Goal: Task Accomplishment & Management: Manage account settings

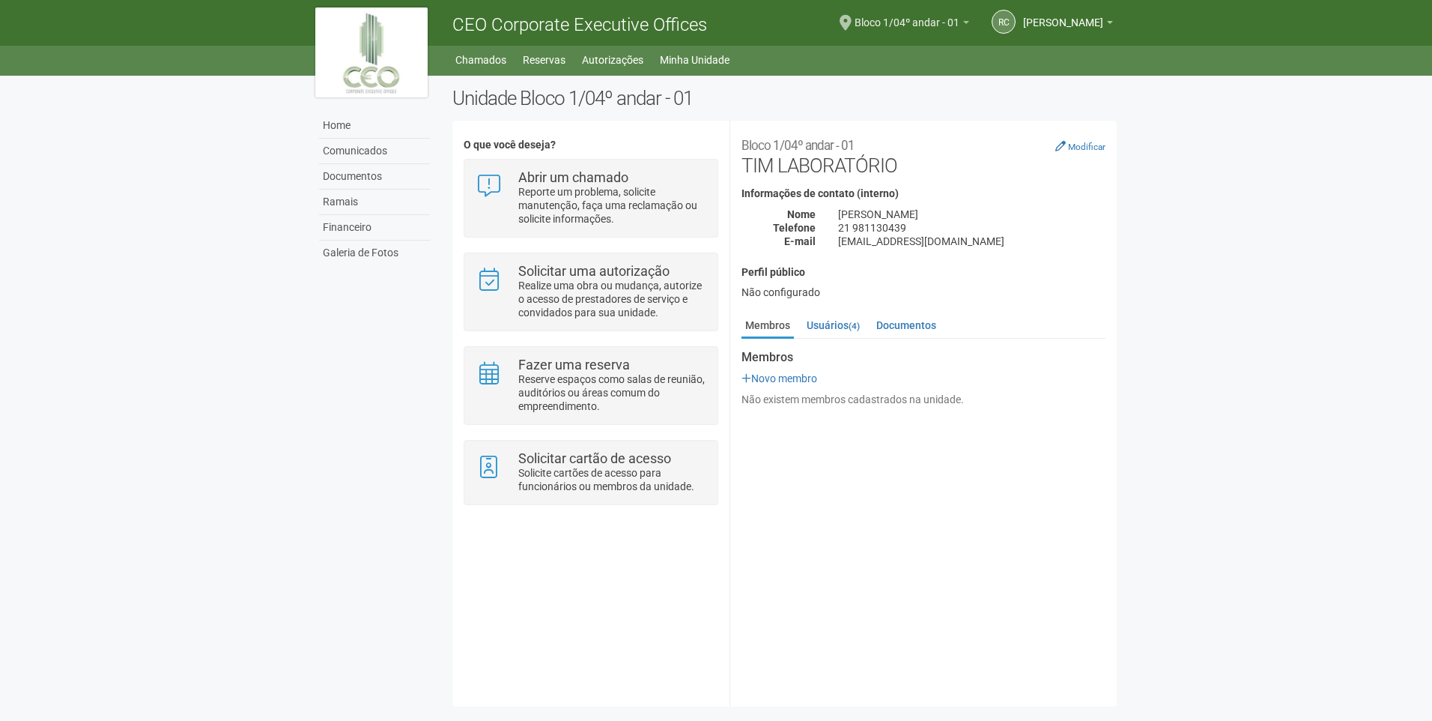
click at [941, 21] on link "Bloco 1/04º andar - 01" at bounding box center [912, 25] width 115 height 12
click at [1057, 286] on div "Não configurado" at bounding box center [924, 291] width 364 height 13
click at [831, 324] on link "Usuários (4)" at bounding box center [833, 325] width 61 height 22
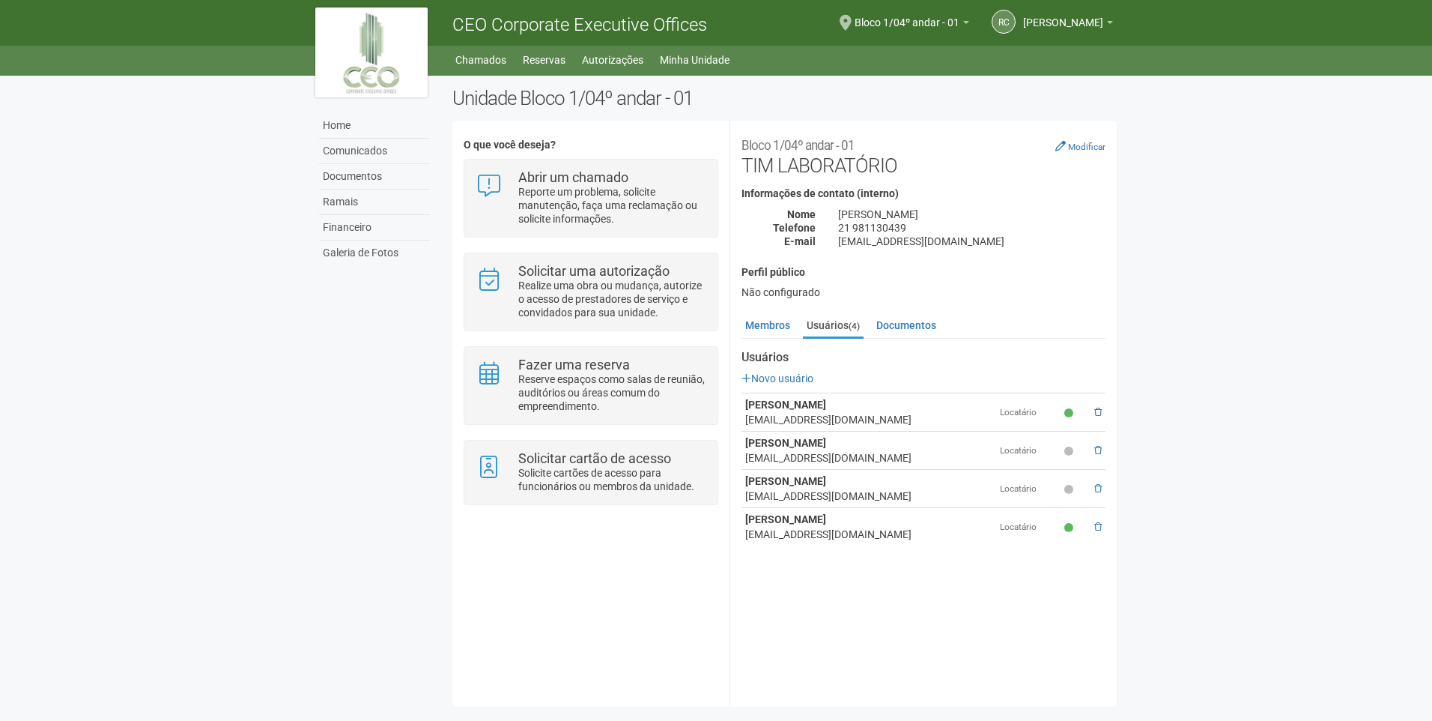
click at [645, 599] on div "**********" at bounding box center [784, 413] width 664 height 563
click at [1097, 528] on span at bounding box center [1097, 526] width 7 height 9
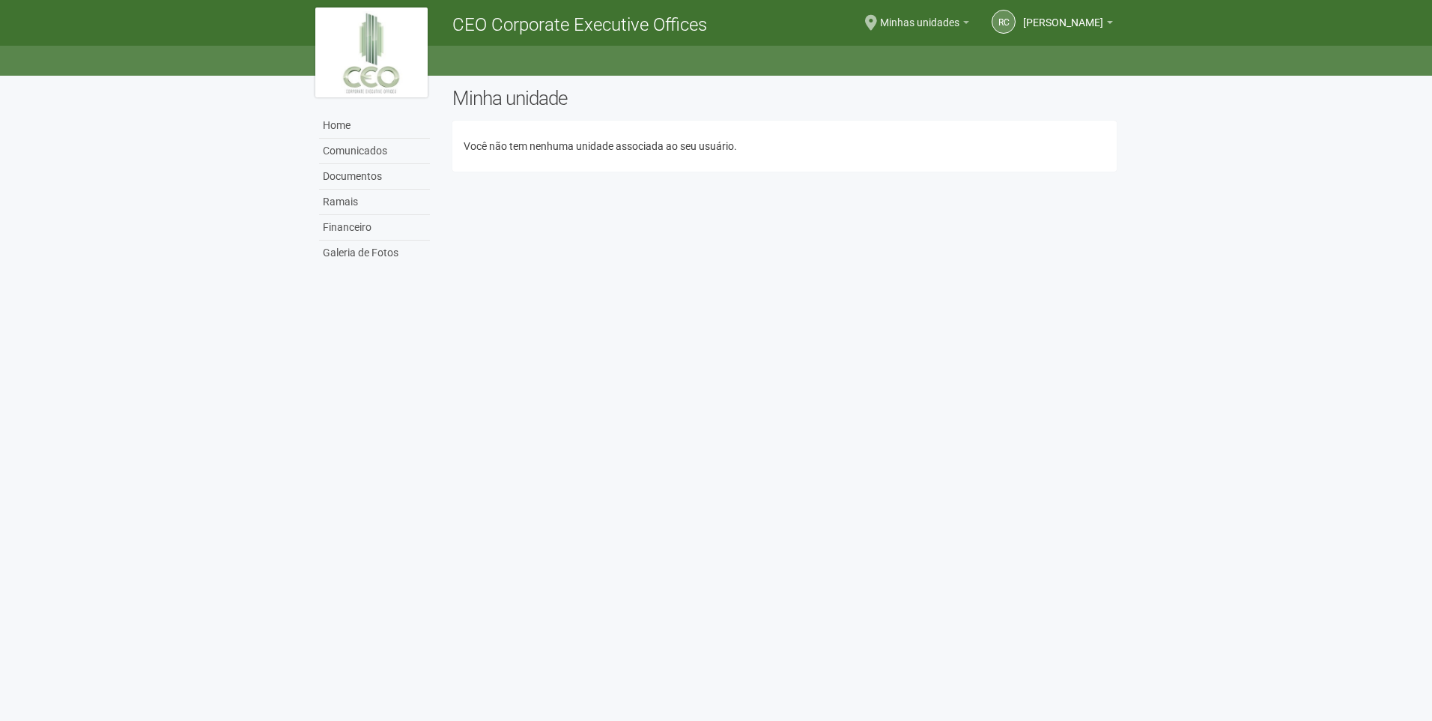
click at [904, 18] on span "Minhas unidades" at bounding box center [919, 15] width 79 height 26
click at [1074, 25] on span "[PERSON_NAME]" at bounding box center [1063, 15] width 80 height 26
drag, startPoint x: 994, startPoint y: 324, endPoint x: 673, endPoint y: 270, distance: 325.8
click at [991, 324] on body "Aguarde... CEO Corporate Executive Offices RC Rute Carmen da Silva Rute Carmen …" at bounding box center [716, 360] width 1432 height 721
click at [536, 109] on h2 "Minha unidade" at bounding box center [784, 98] width 664 height 22
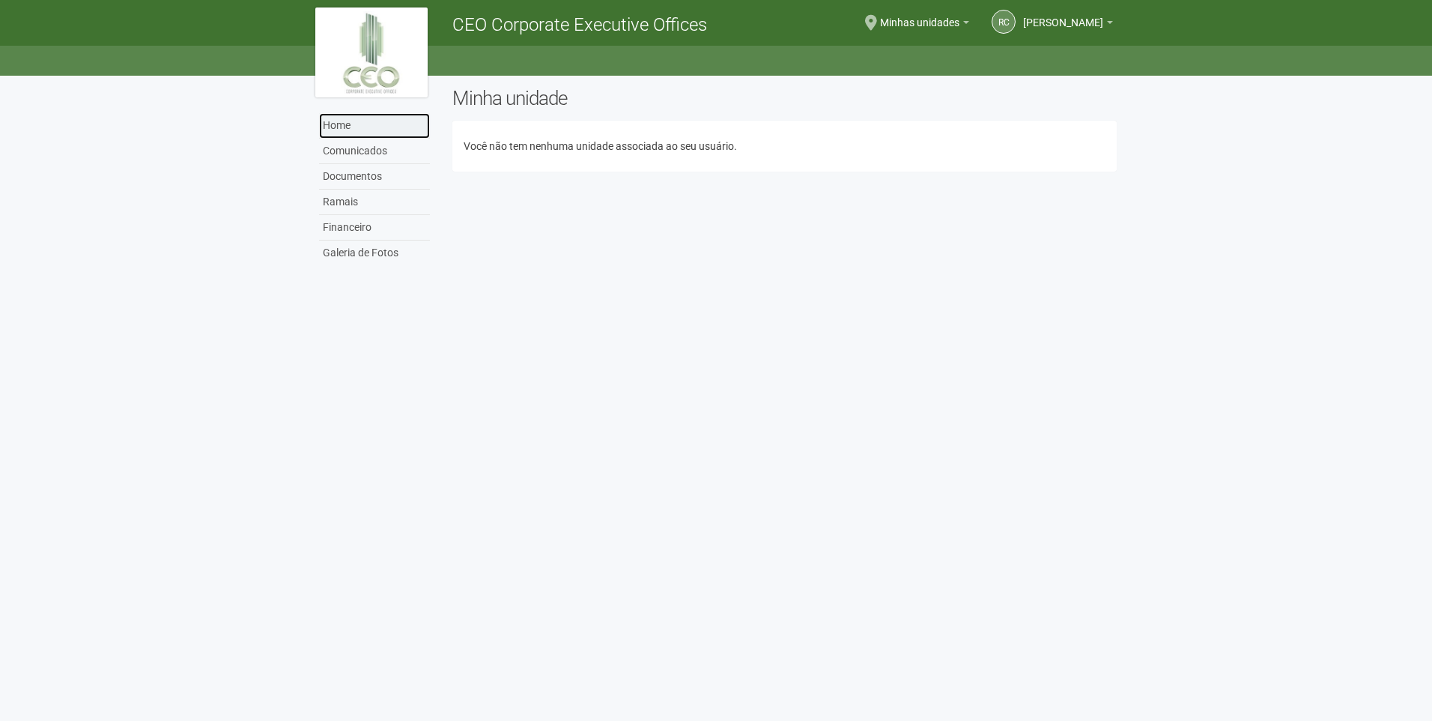
click at [351, 121] on link "Home" at bounding box center [374, 125] width 111 height 25
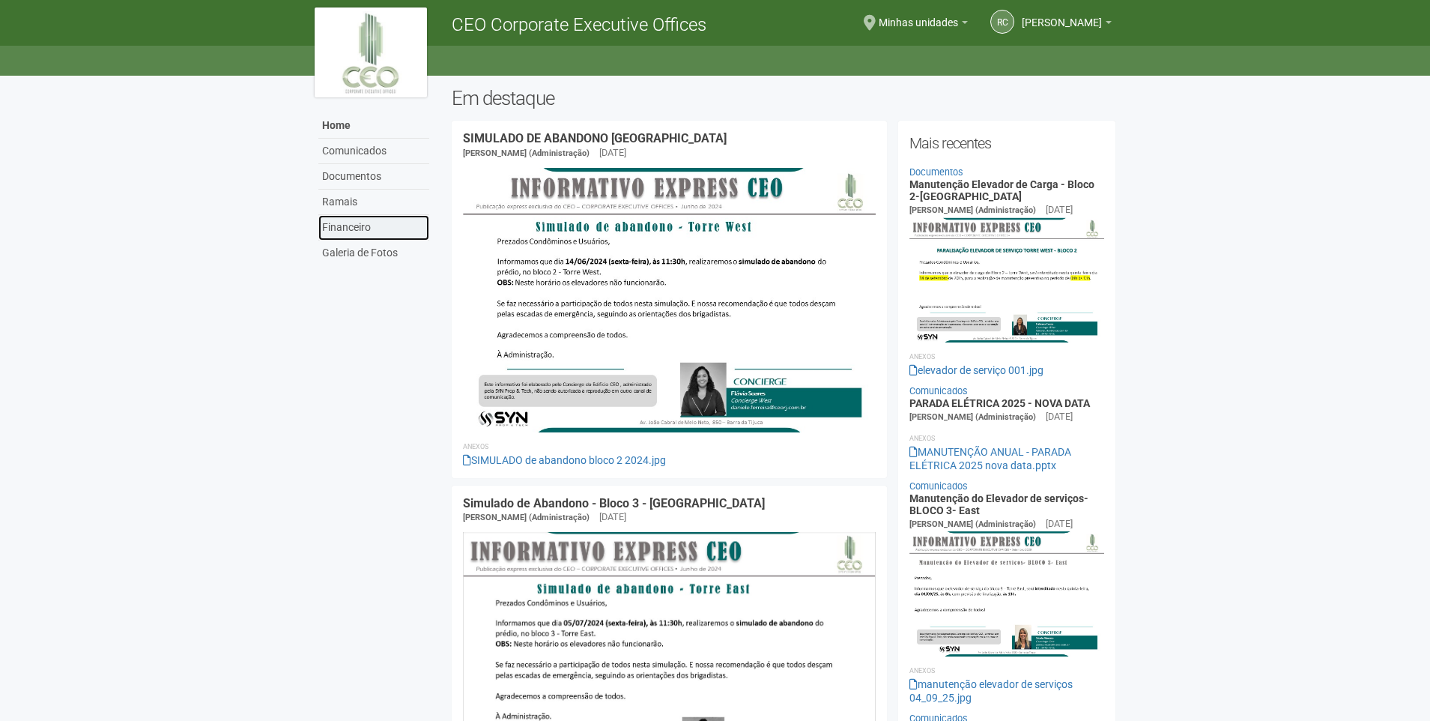
click at [357, 222] on link "Financeiro" at bounding box center [373, 227] width 111 height 25
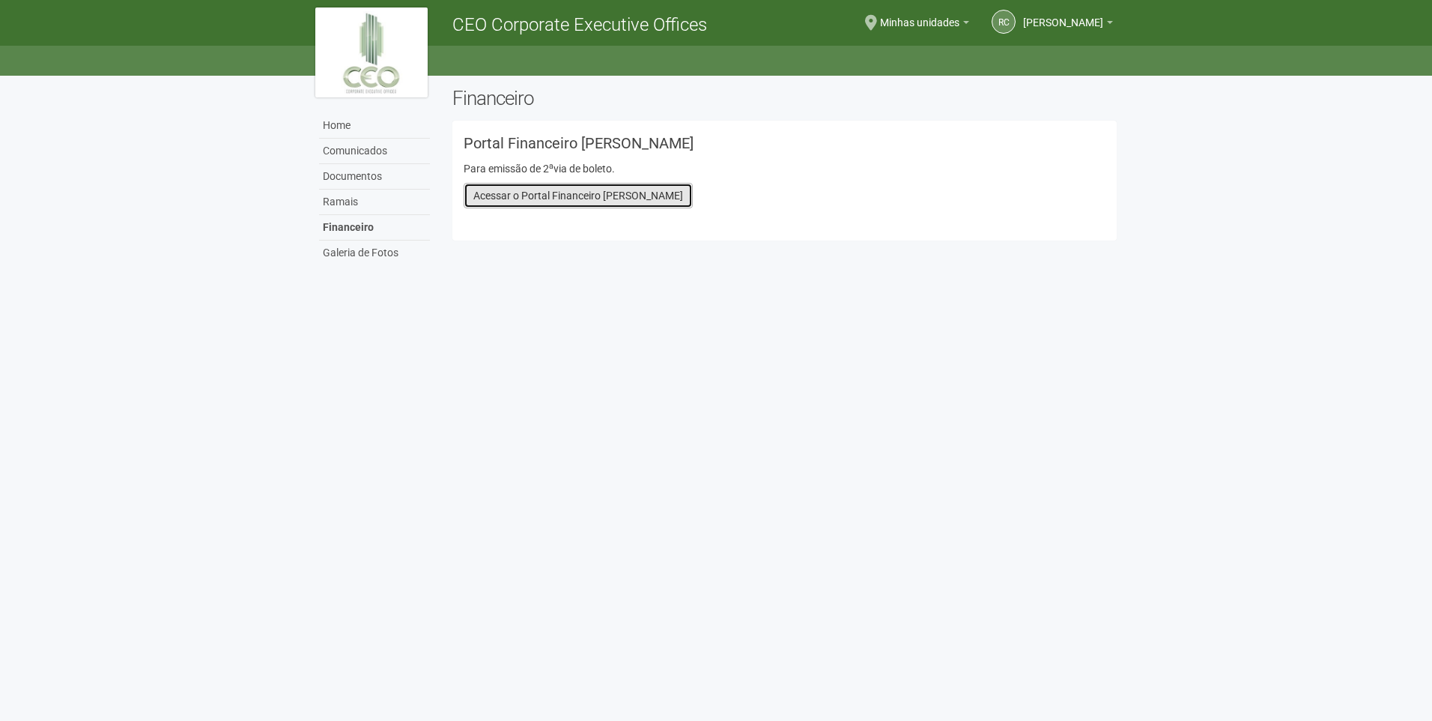
click at [580, 198] on link "Acessar o Portal Financeiro [PERSON_NAME]" at bounding box center [578, 195] width 229 height 25
click at [382, 40] on img at bounding box center [371, 52] width 112 height 90
